Goal: Obtain resource: Download file/media

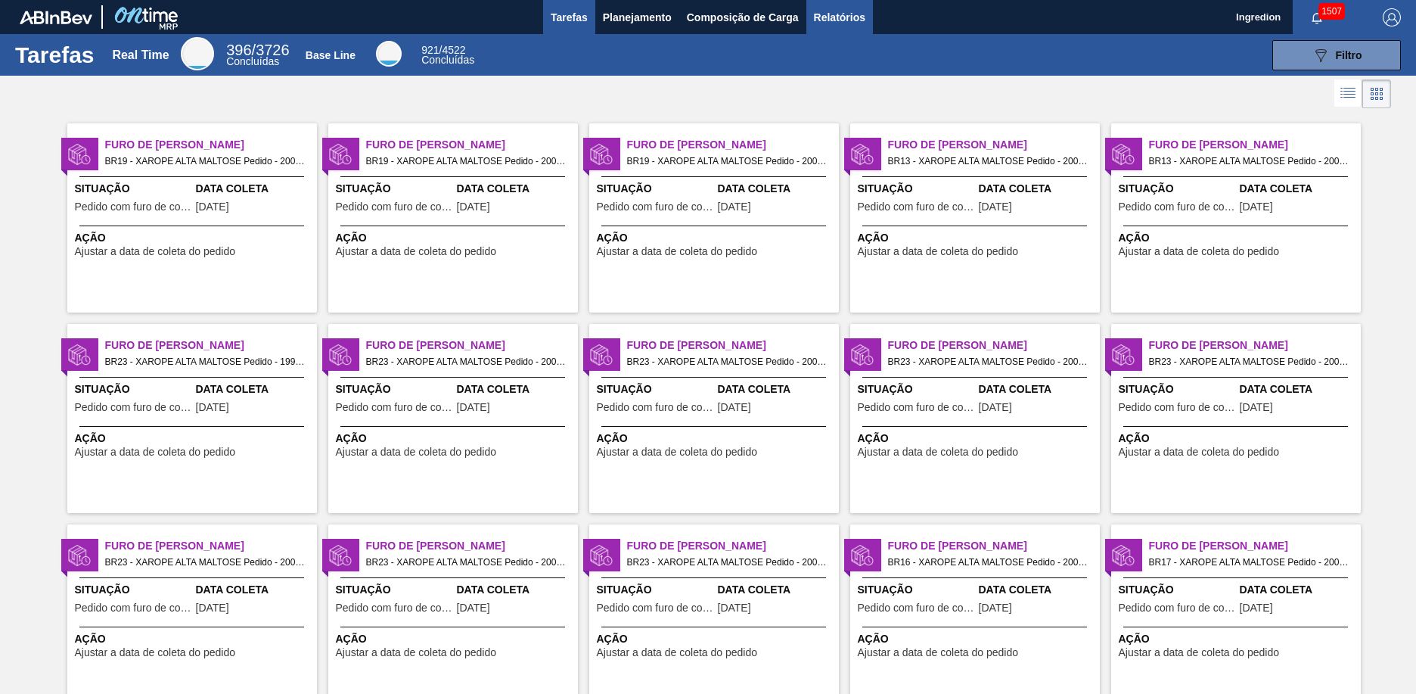
click at [838, 17] on span "Relatórios" at bounding box center [839, 17] width 51 height 18
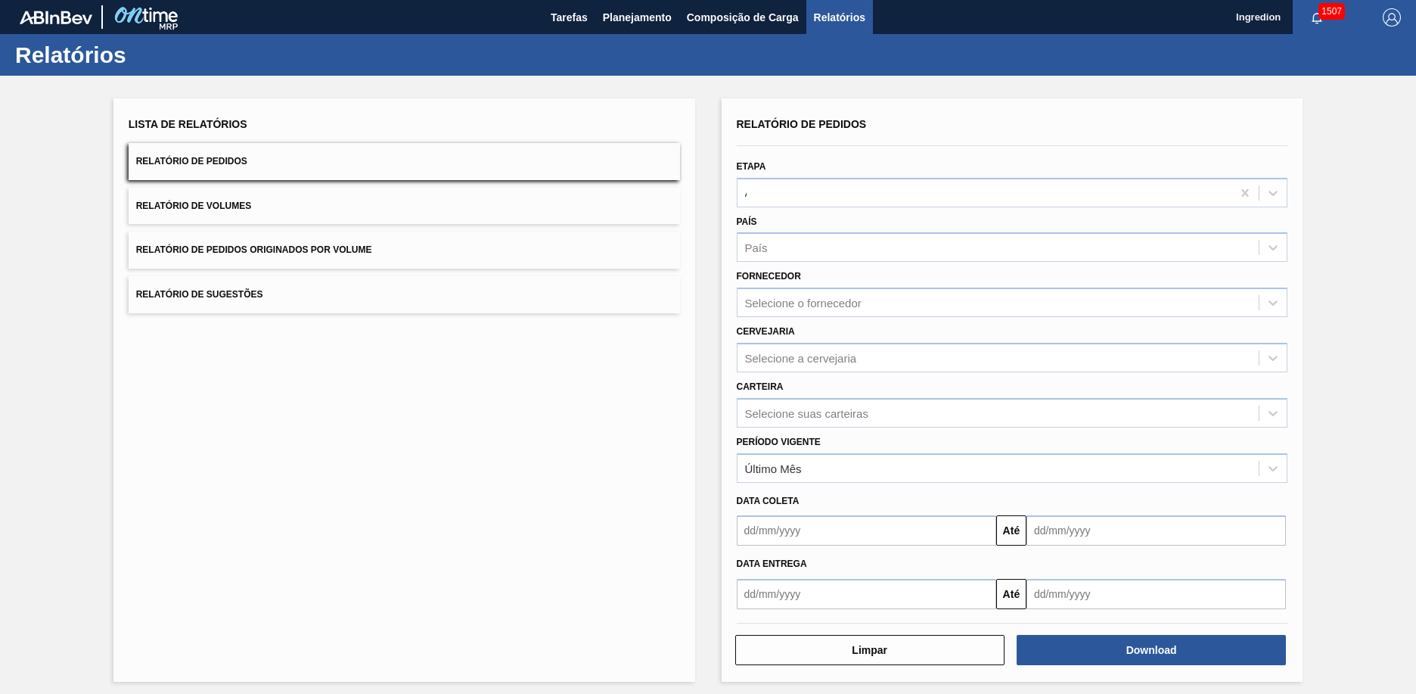
type input "Aguardando Faturamento"
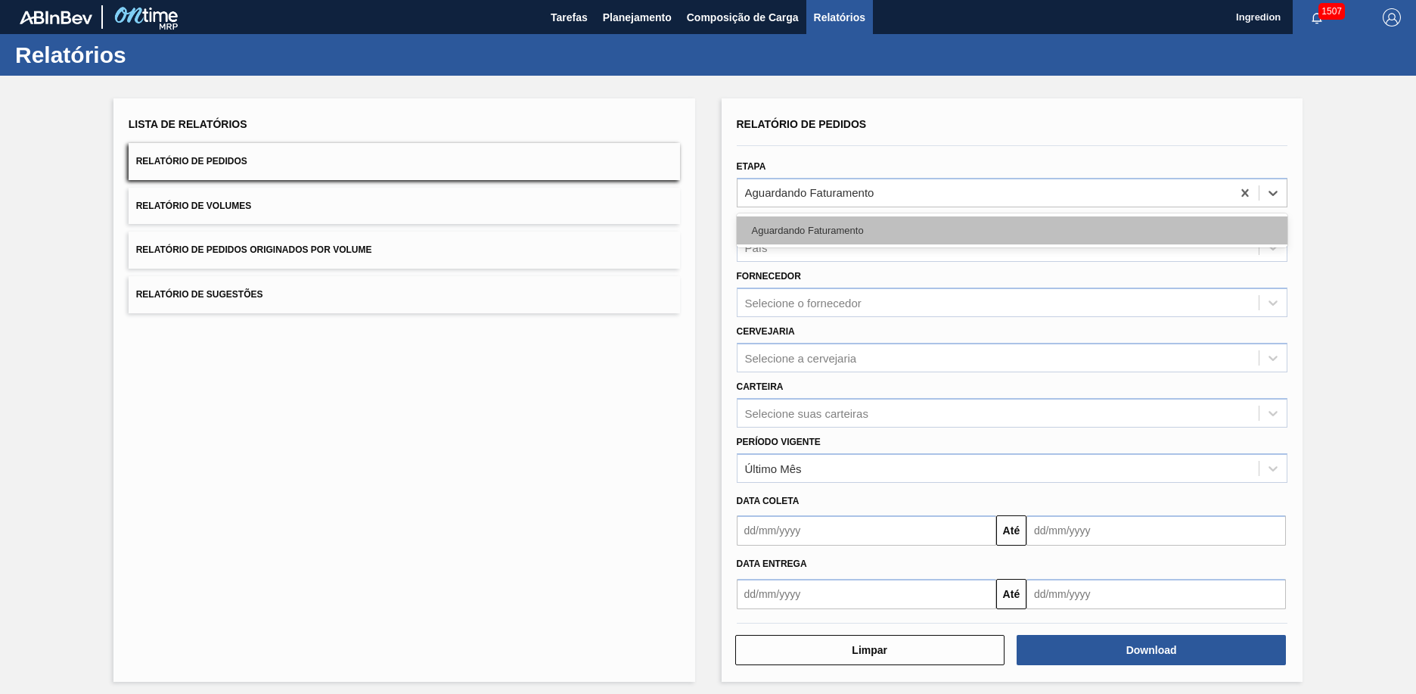
click at [1010, 230] on div "Aguardando Faturamento" at bounding box center [1012, 230] width 551 height 28
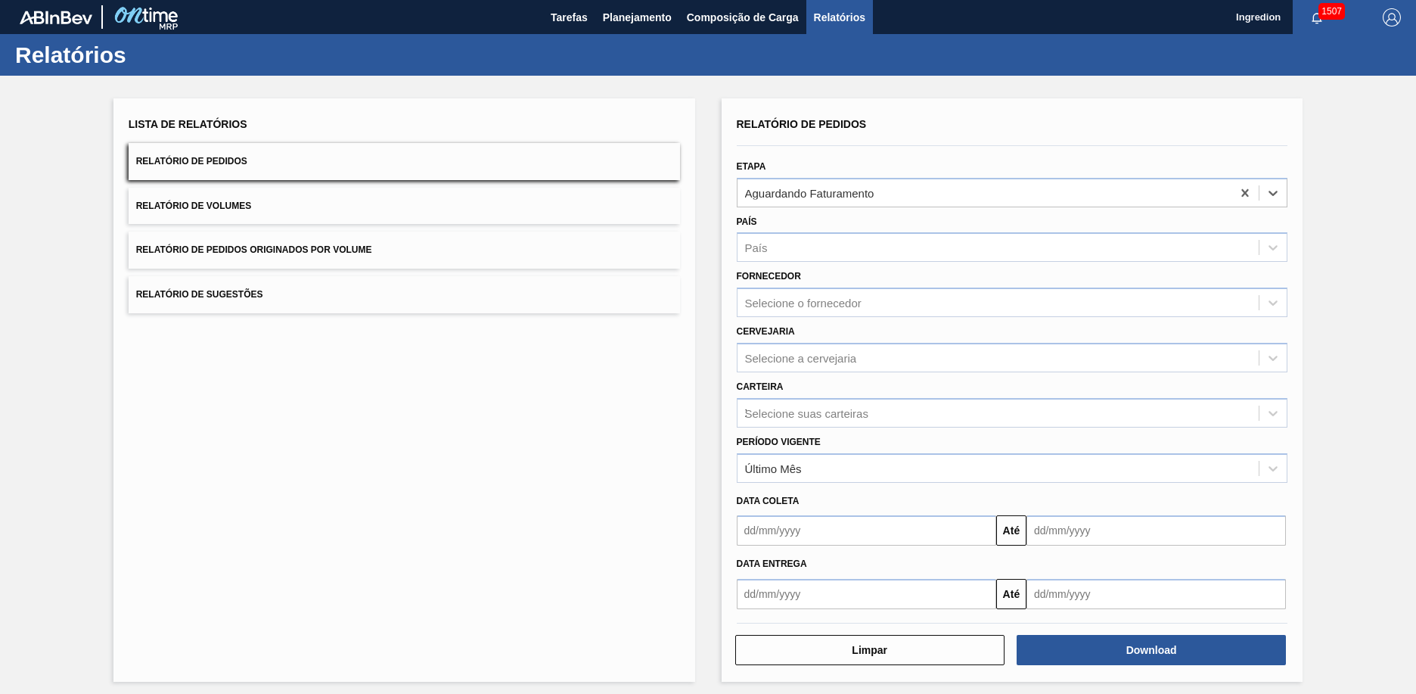
type input "Xarope"
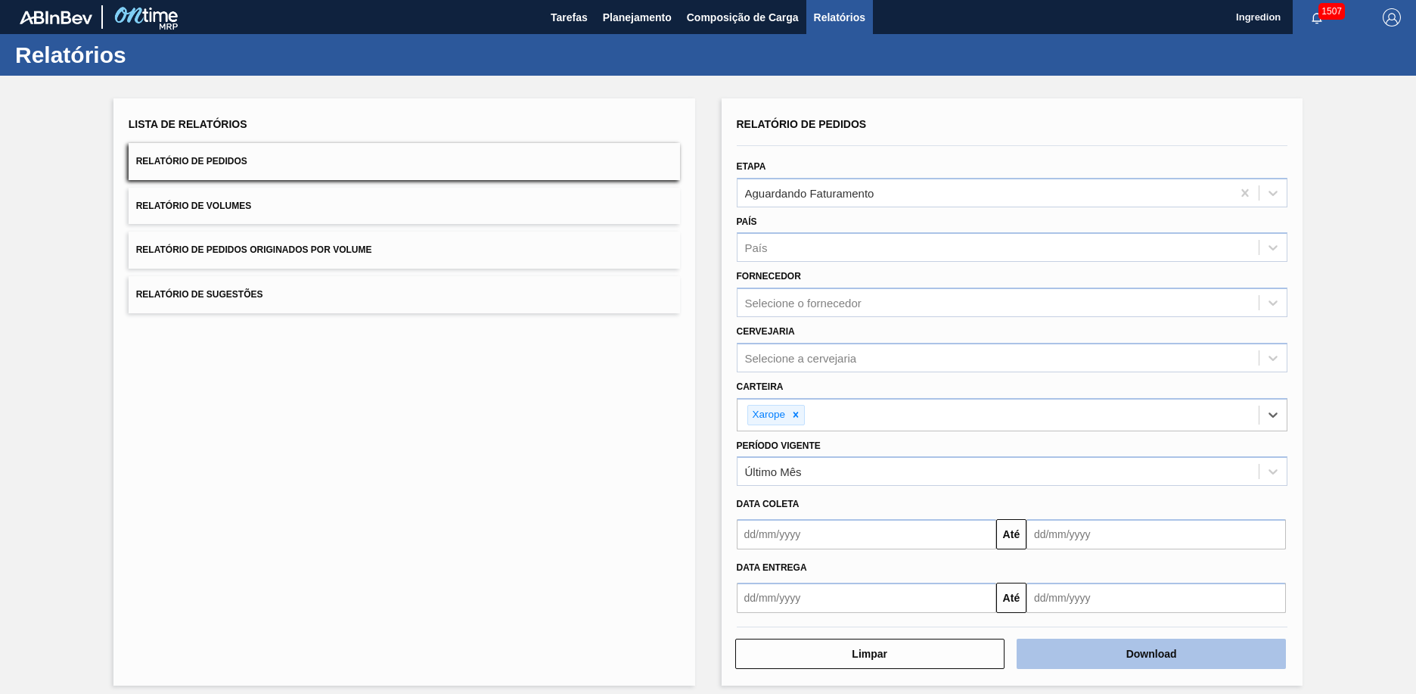
click at [1149, 653] on button "Download" at bounding box center [1151, 653] width 269 height 30
